Goal: Check status: Check status

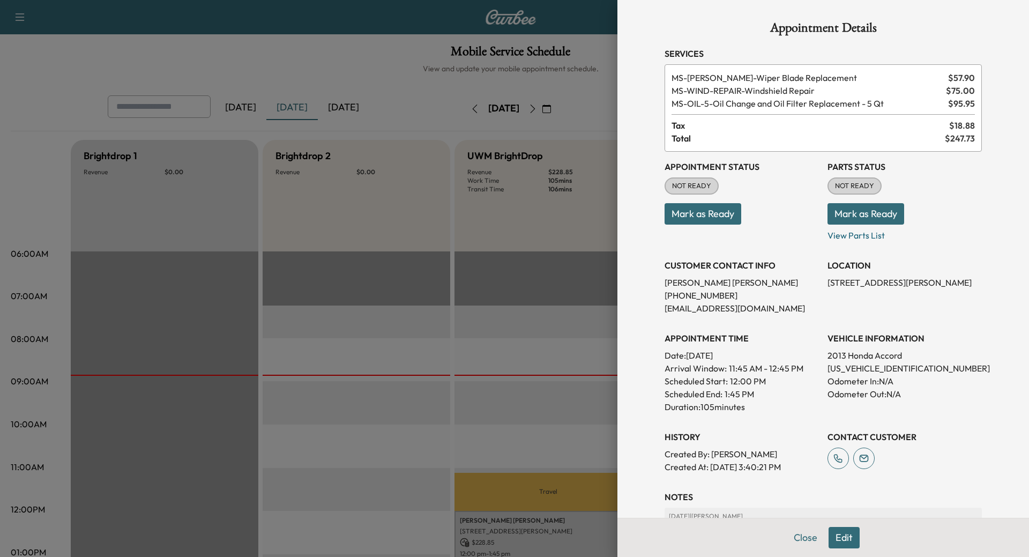
scroll to position [214, 0]
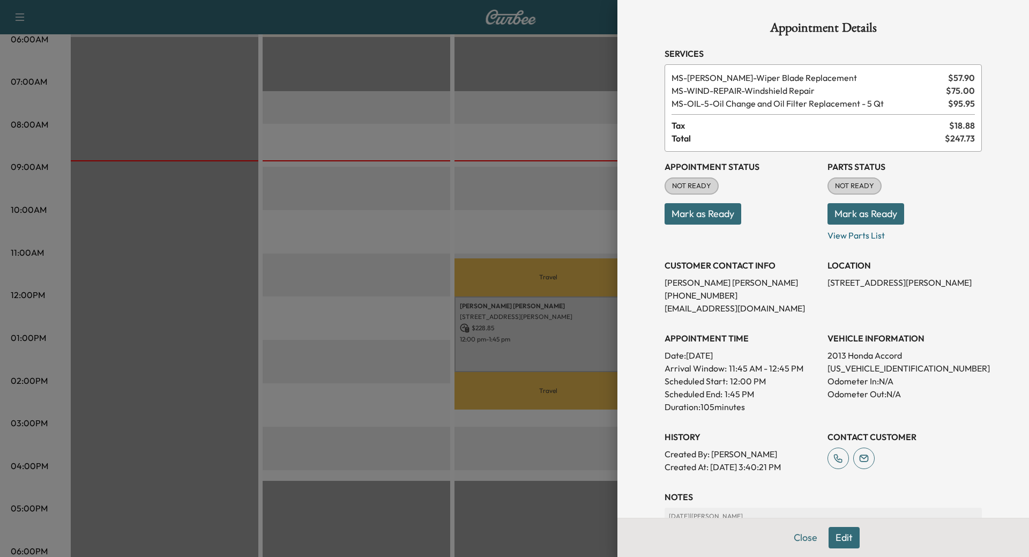
click at [848, 207] on button "Mark as Ready" at bounding box center [865, 213] width 77 height 21
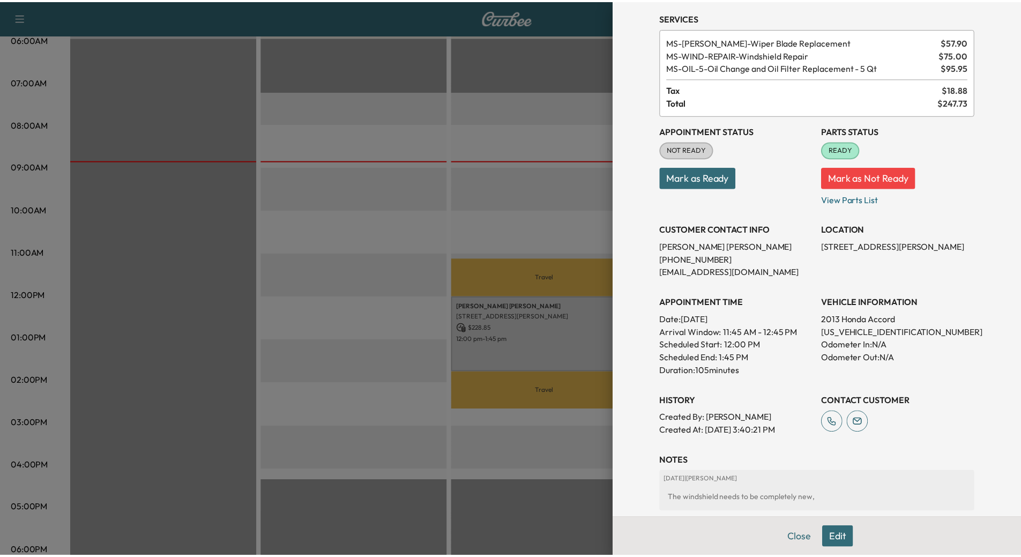
scroll to position [0, 0]
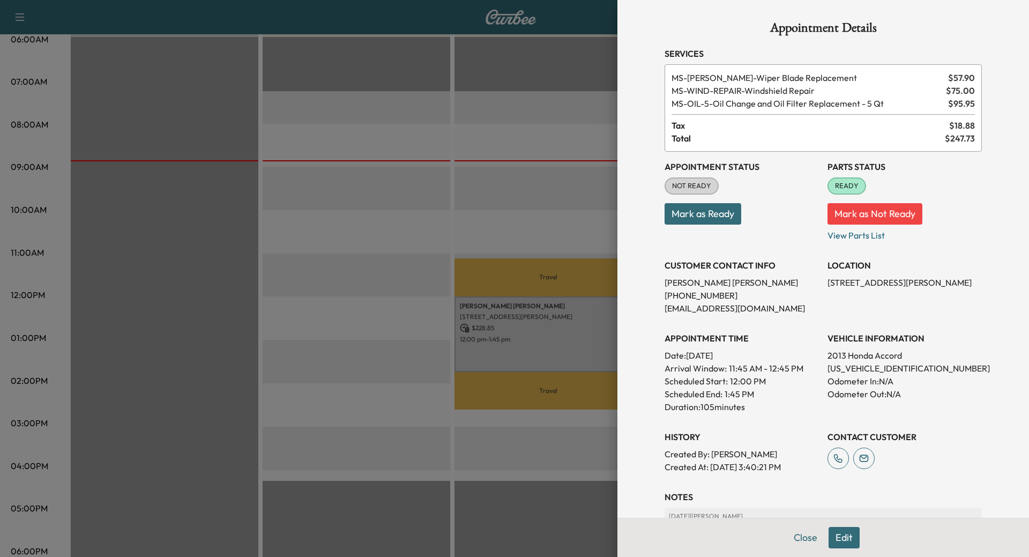
click at [507, 220] on div at bounding box center [514, 278] width 1029 height 557
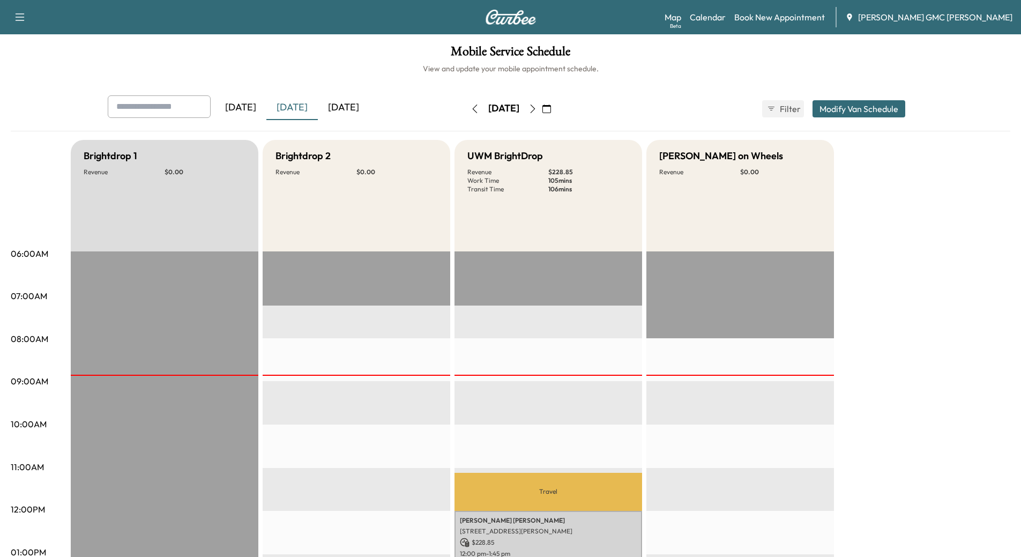
click at [537, 108] on icon "button" at bounding box center [532, 108] width 9 height 9
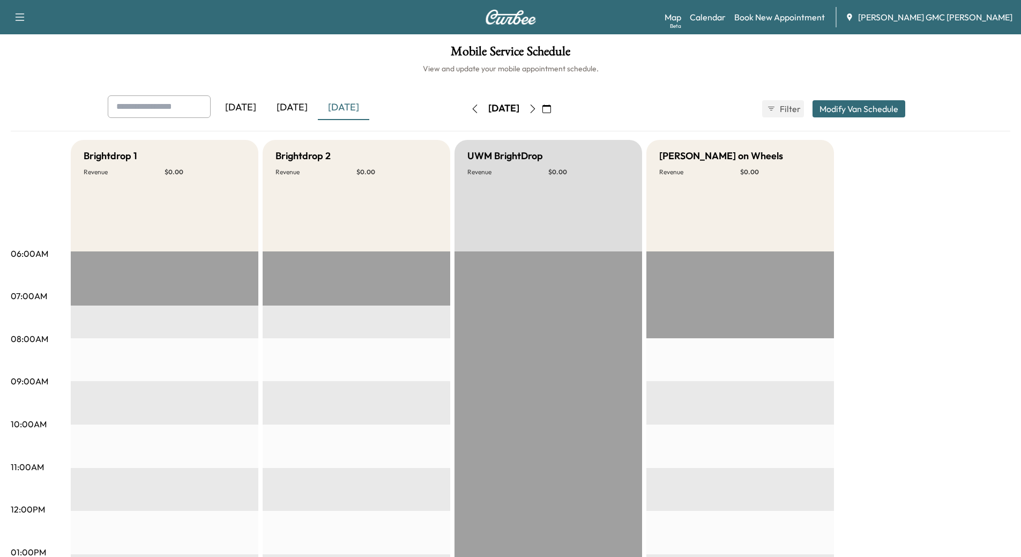
click at [542, 114] on button "button" at bounding box center [532, 108] width 18 height 17
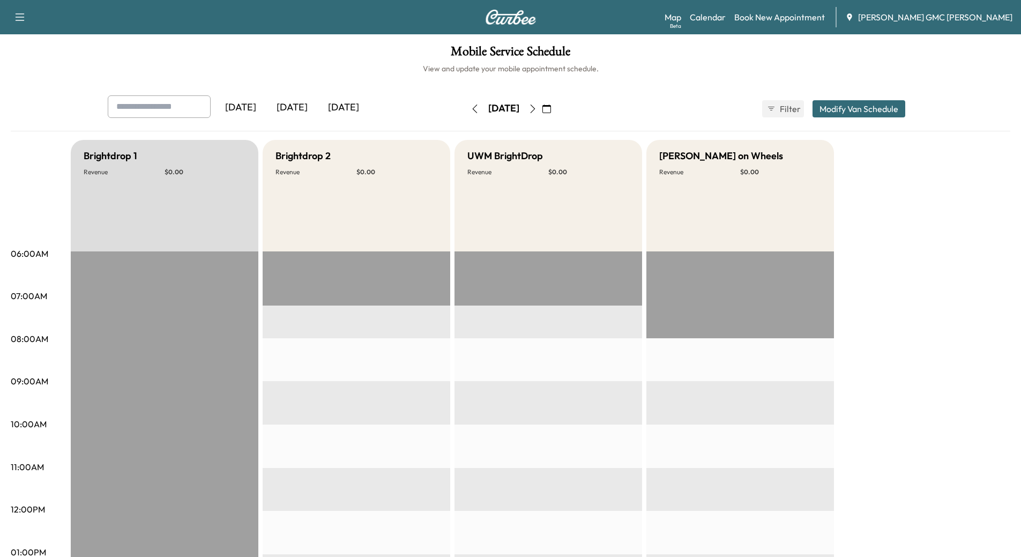
click at [537, 112] on icon "button" at bounding box center [532, 108] width 9 height 9
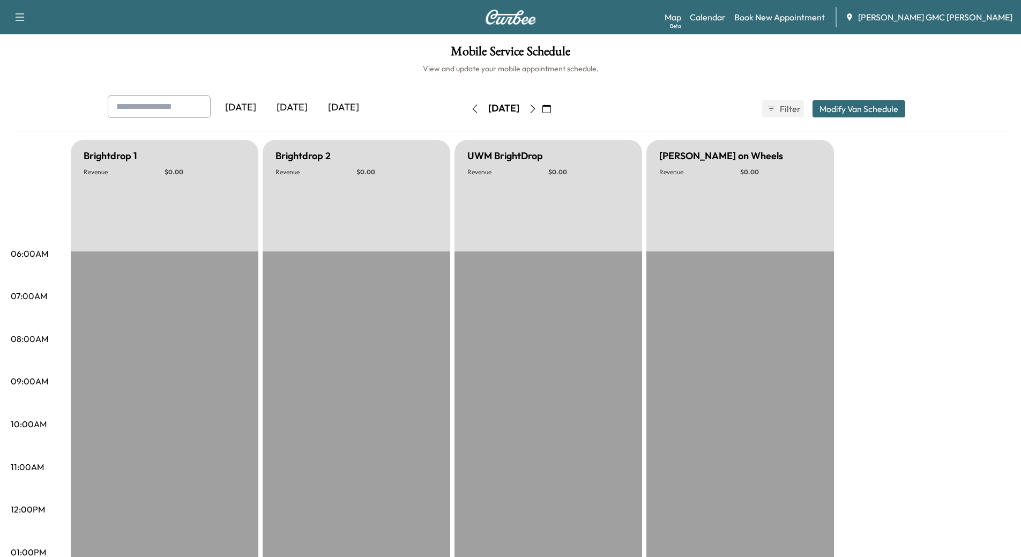
click at [537, 107] on icon "button" at bounding box center [532, 108] width 9 height 9
click at [537, 110] on icon "button" at bounding box center [532, 108] width 9 height 9
